Goal: Check status: Check status

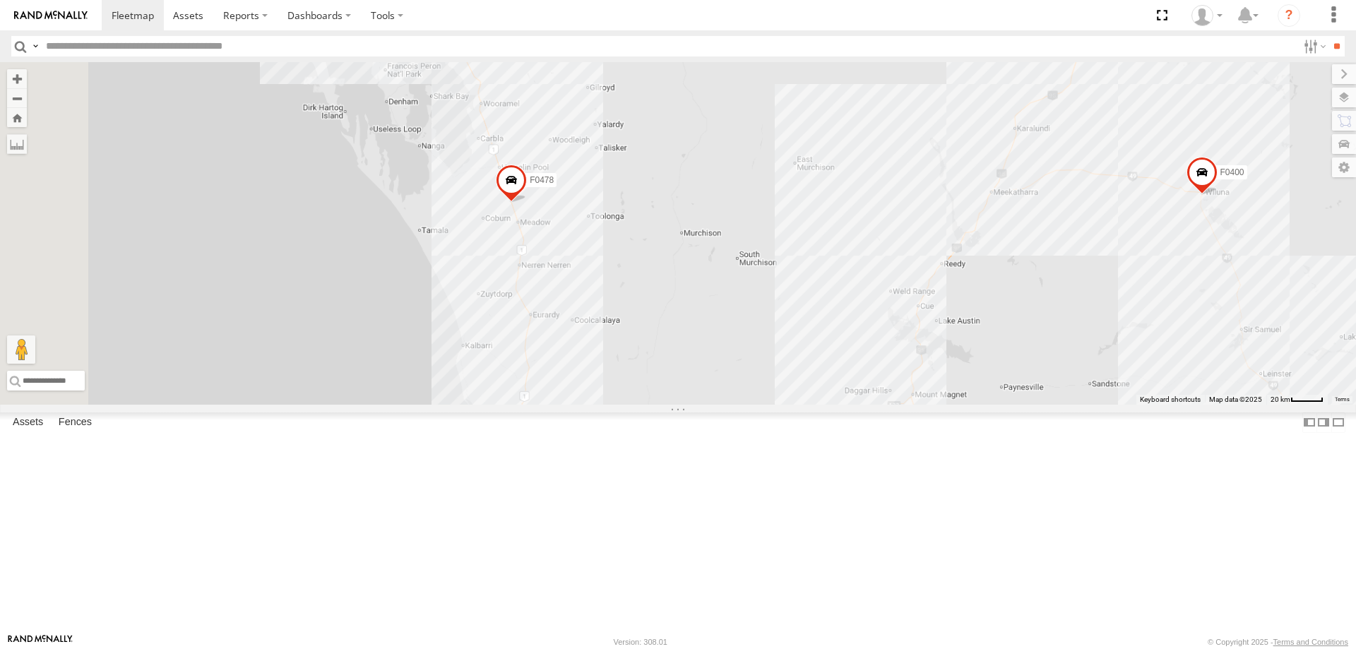
drag, startPoint x: 592, startPoint y: 295, endPoint x: 854, endPoint y: 378, distance: 274.7
click at [854, 378] on div "MV283 D0545 TL250 F0493 F0478 Cage101 F0399 F0400 PM706 PM852 F0116" at bounding box center [678, 233] width 1356 height 342
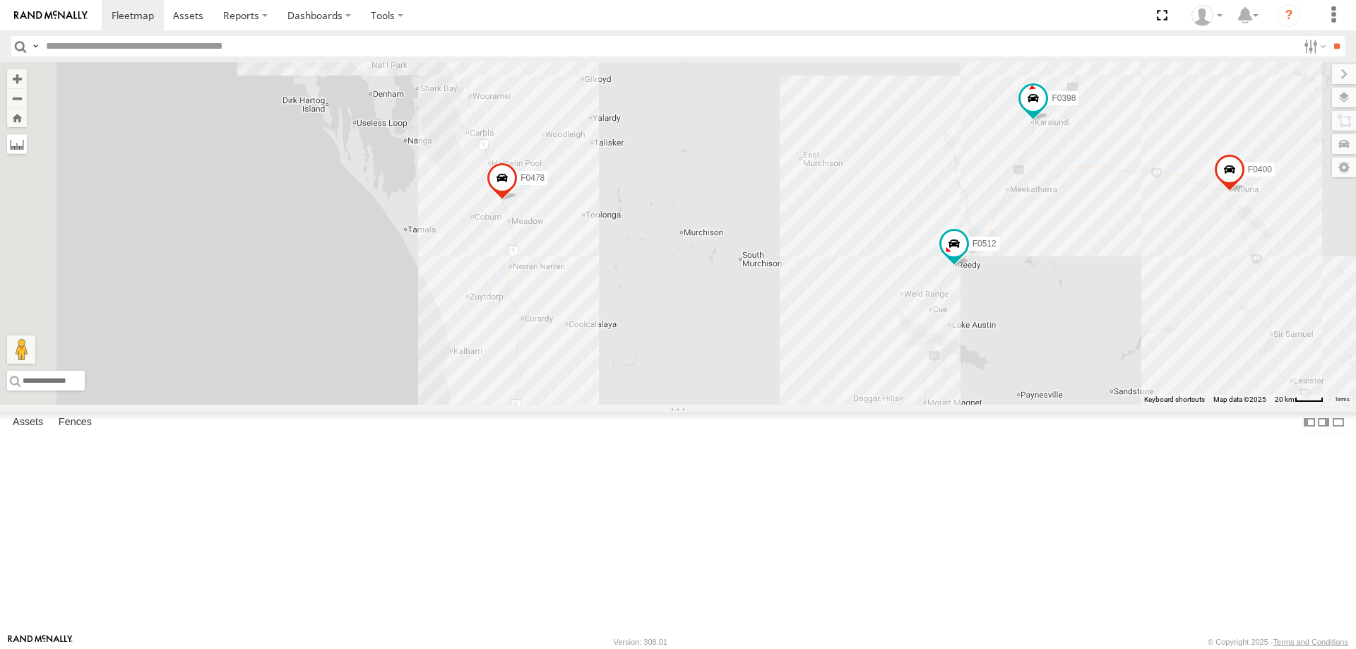
click at [27, 150] on label at bounding box center [17, 144] width 20 height 20
click at [684, 405] on div "MV283 D0545 TL250 F0493 F0478 Cage101 F0399 F0400 PM706 PM852 F0116 3 F0398 F05…" at bounding box center [678, 233] width 1356 height 342
click at [636, 495] on div "Client_Site_WoolWorths_Geraldton 0" at bounding box center [509, 454] width 256 height 80
click at [708, 405] on div "MV283 D0545 TL250 F0493 F0478 Cage101 F0399 F0400 PM706 PM852 F0116 3 F0398 F05…" at bounding box center [678, 233] width 1356 height 342
drag, startPoint x: 708, startPoint y: 617, endPoint x: 681, endPoint y: 617, distance: 27.5
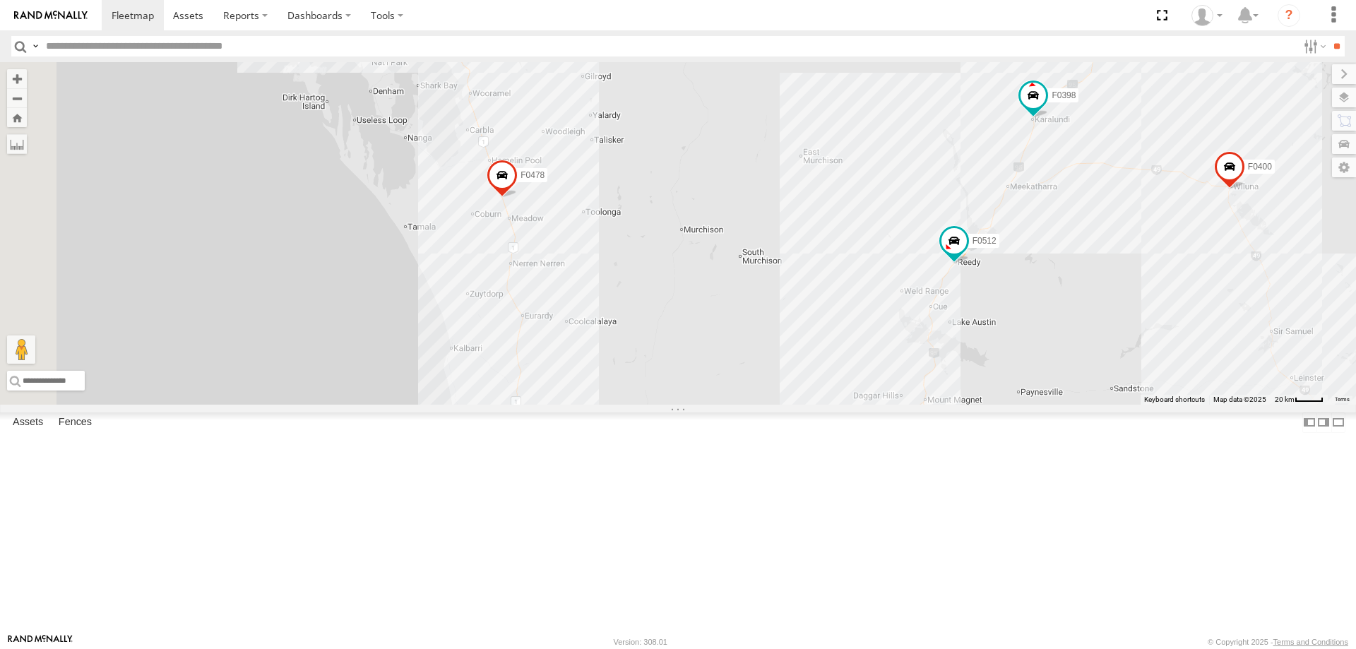
click at [523, 513] on img at bounding box center [513, 503] width 20 height 20
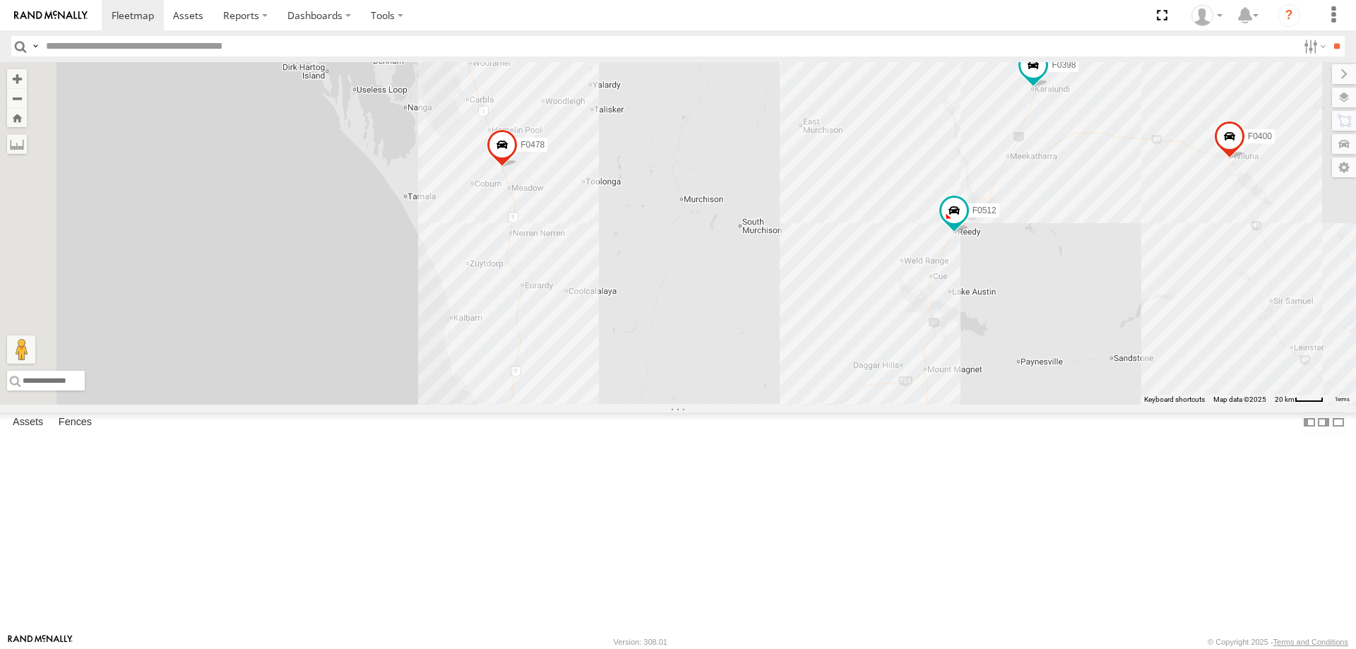
drag, startPoint x: 688, startPoint y: 610, endPoint x: 688, endPoint y: 578, distance: 31.8
click at [523, 478] on img at bounding box center [513, 468] width 20 height 20
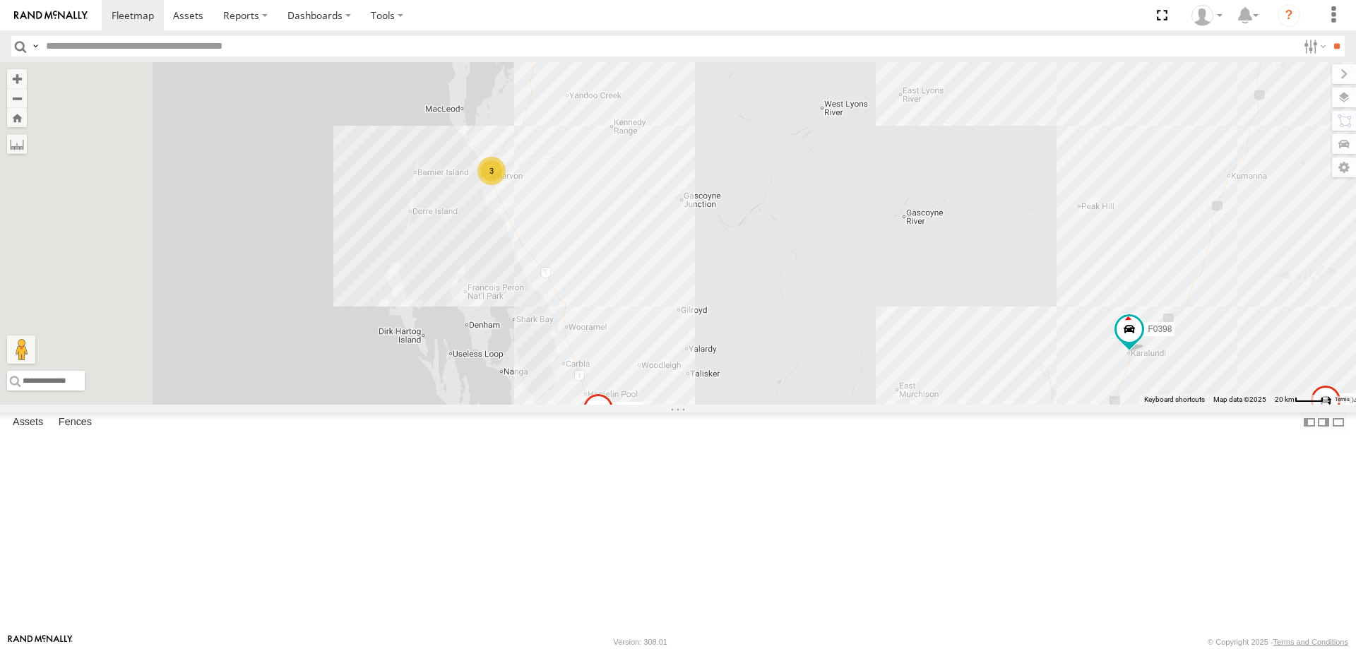
drag, startPoint x: 720, startPoint y: 394, endPoint x: 787, endPoint y: 561, distance: 180.3
click at [787, 405] on div "MV283 D0545 TL250 F0493 F0478 Cage101 F0399 F0400 PM706 PM852 F0116 3 F0398 F05…" at bounding box center [678, 233] width 1356 height 342
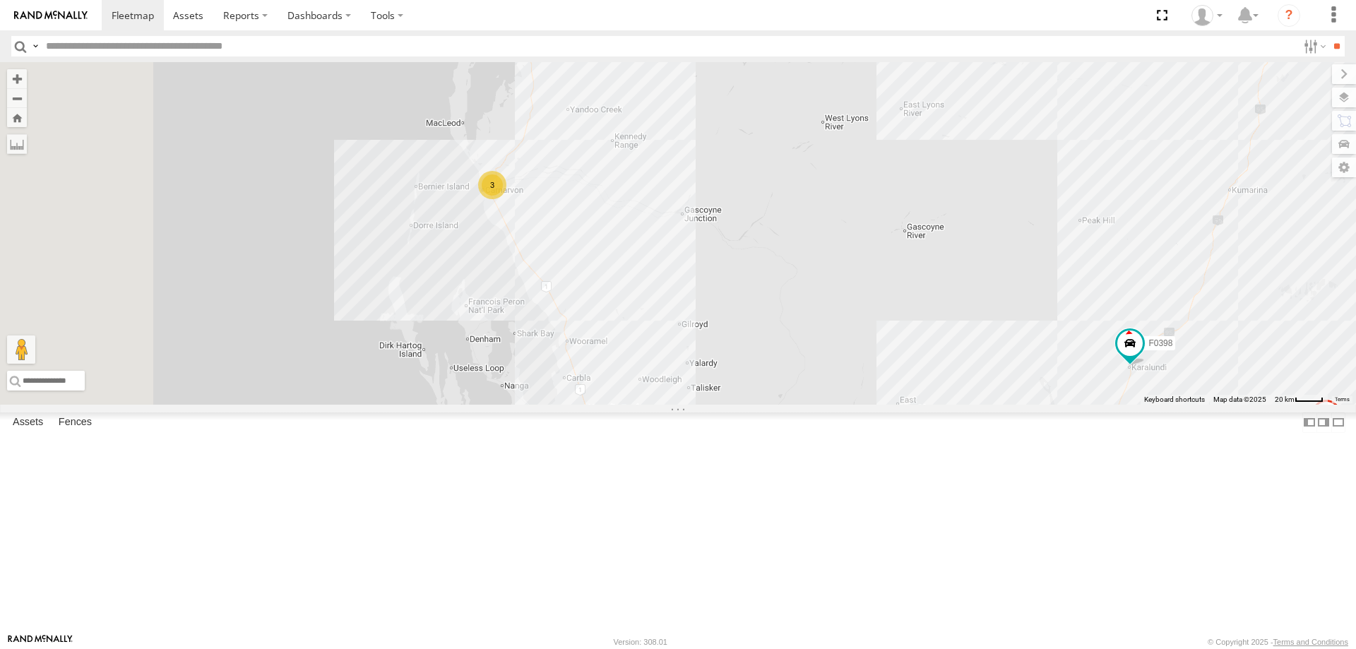
click at [685, 342] on div "MV283 D0545 TL250 F0493 F0478 Cage101 F0399 F0400 PM706 PM852 F0116 3 F0398 F05…" at bounding box center [678, 233] width 1356 height 342
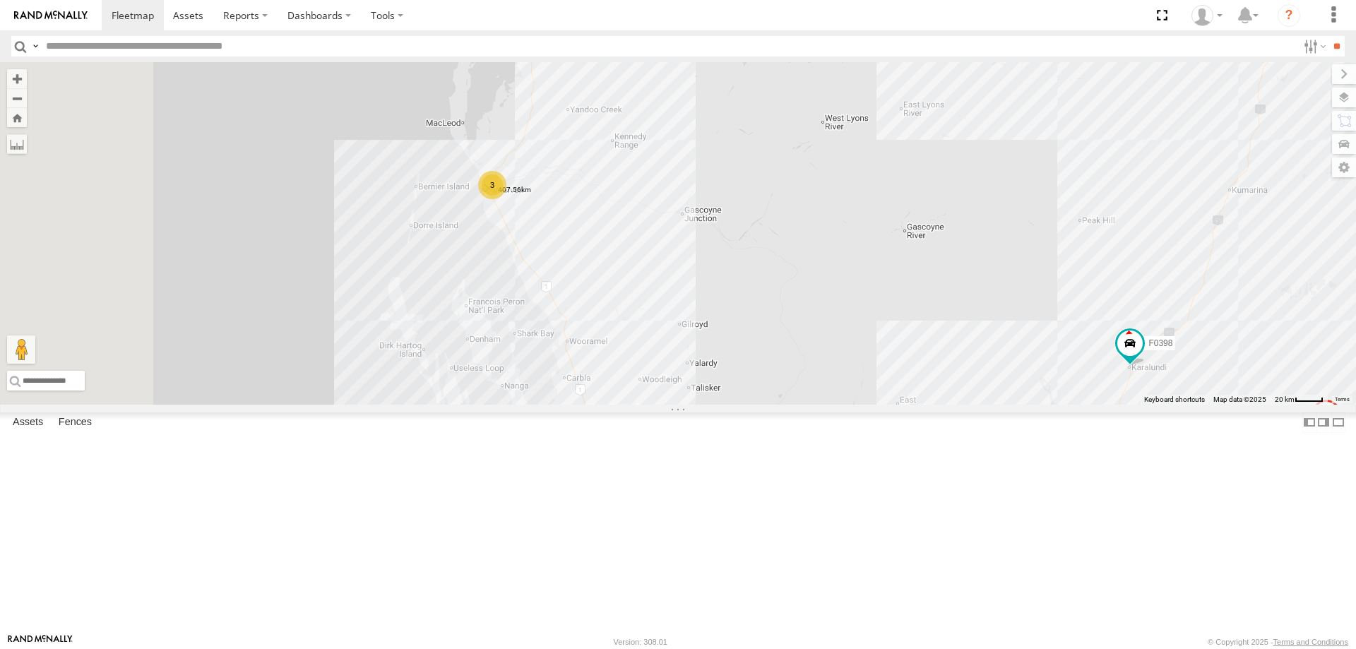
drag, startPoint x: 685, startPoint y: 342, endPoint x: 665, endPoint y: 302, distance: 45.5
click at [499, 198] on img "407.56km" at bounding box center [489, 189] width 20 height 20
click at [0, 0] on label at bounding box center [0, 0] width 0 height 0
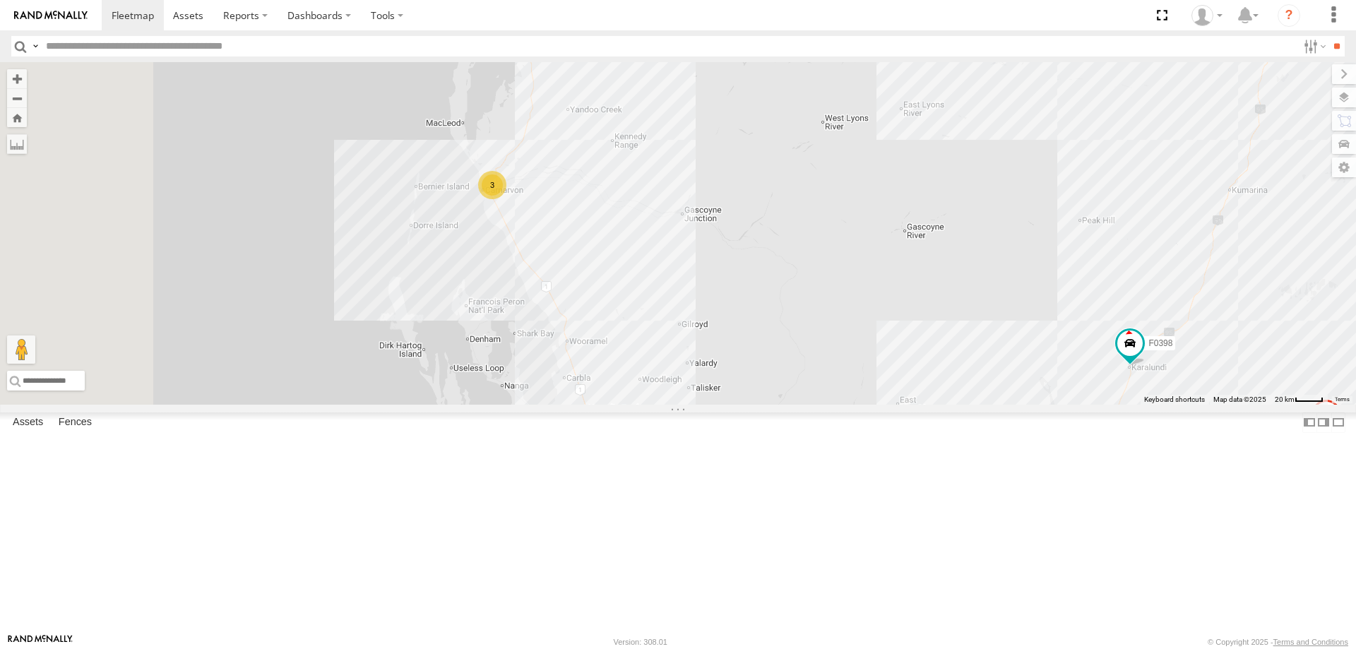
click at [689, 339] on div "MV283 D0545 TL250 F0493 F0478 Cage101 F0399 F0400 PM706 PM852 F0116 3 F0398 F05…" at bounding box center [678, 233] width 1356 height 342
click at [499, 198] on img "Start" at bounding box center [489, 189] width 20 height 20
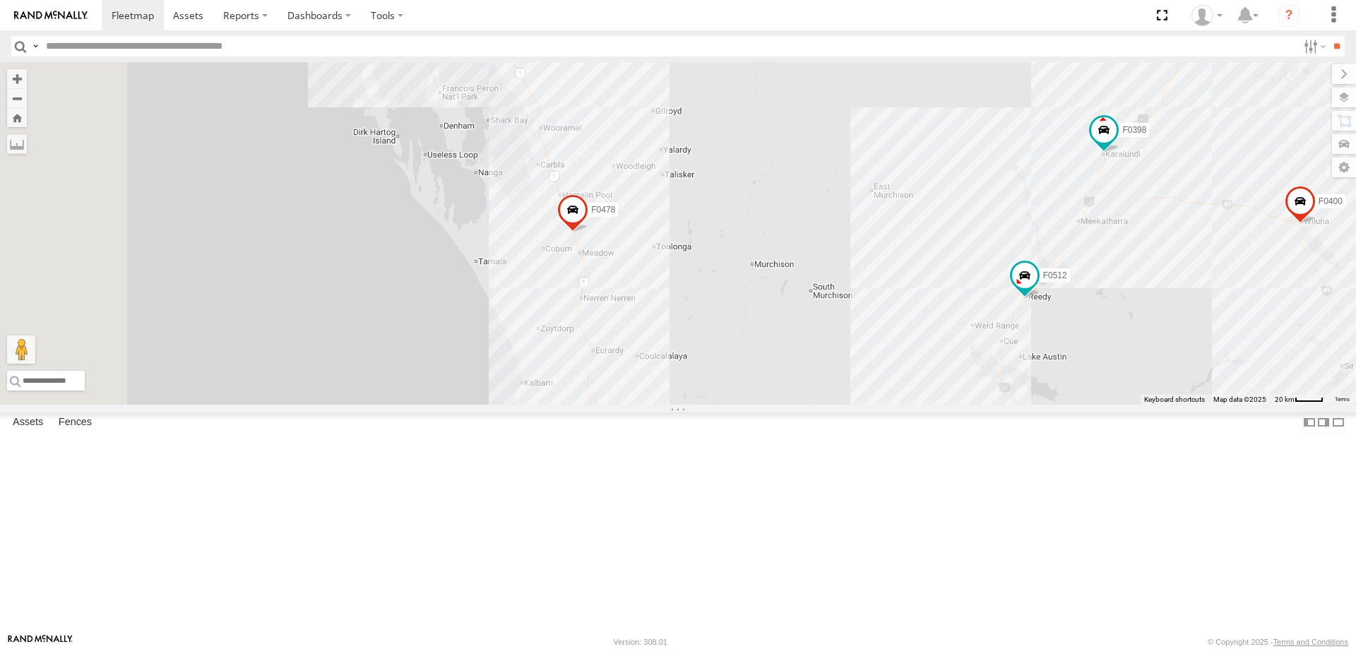
drag, startPoint x: 818, startPoint y: 511, endPoint x: 794, endPoint y: 334, distance: 178.2
click at [794, 334] on div "MV283 D0545 TL250 F0493 F0478 Cage101 F0399 F0400 PM706 PM852 F0116 3 F0398 F05…" at bounding box center [678, 233] width 1356 height 342
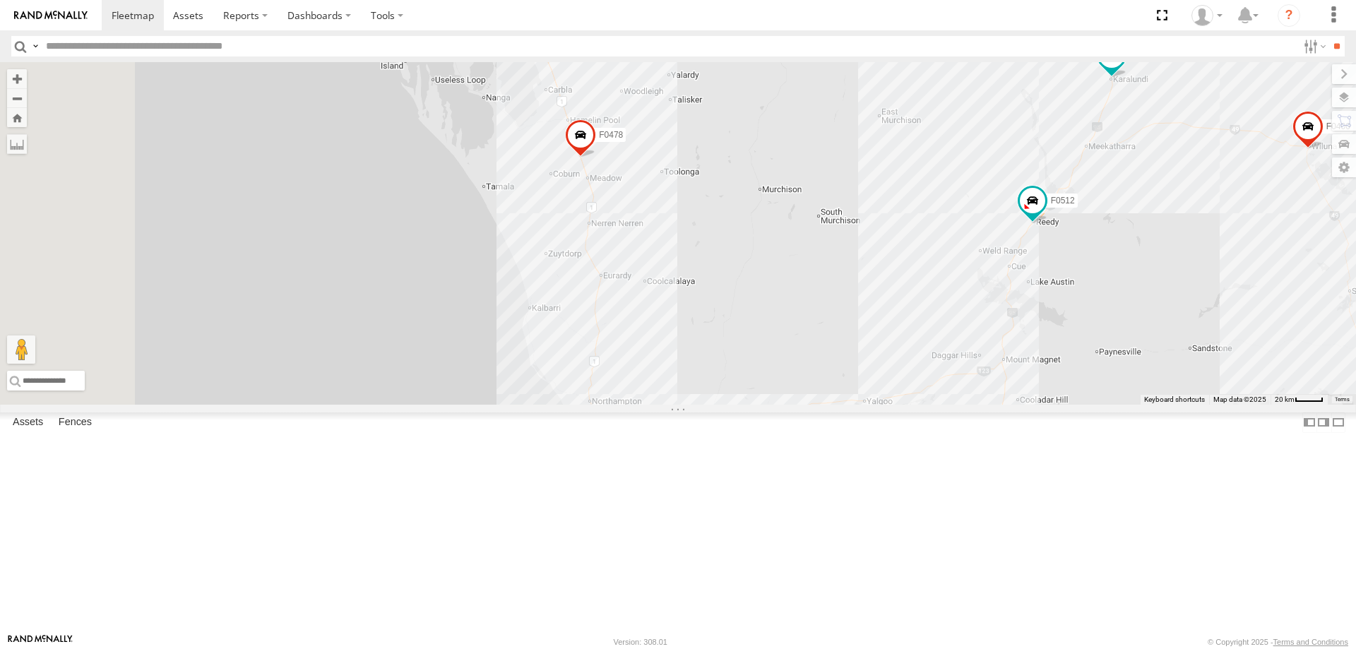
drag, startPoint x: 781, startPoint y: 549, endPoint x: 782, endPoint y: 495, distance: 54.4
click at [782, 405] on div "MV283 D0545 TL250 F0493 F0478 Cage101 F0399 F0400 PM706 PM852 F0116 3 F0398 F05…" at bounding box center [678, 233] width 1356 height 342
click at [768, 405] on div "MV283 D0545 TL250 F0493 F0478 Cage101 F0399 F0400 PM706 PM852 F0116 3 F0398 F05…" at bounding box center [678, 233] width 1356 height 342
drag, startPoint x: 768, startPoint y: 555, endPoint x: 766, endPoint y: 564, distance: 9.3
click at [599, 458] on img "Start" at bounding box center [590, 448] width 20 height 20
